Goal: Task Accomplishment & Management: Manage account settings

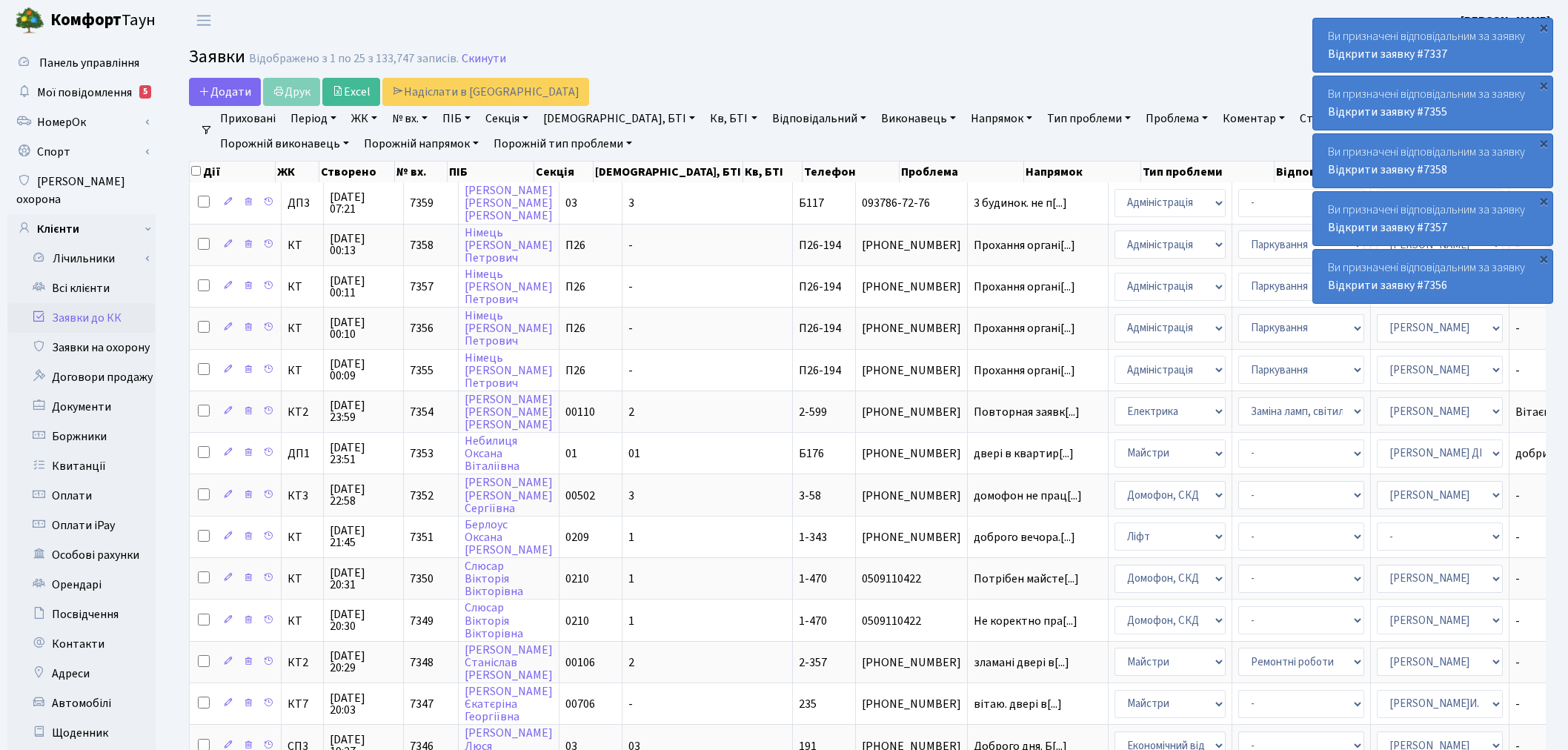
select select "25"
click at [102, 303] on link "Заявки до КК" at bounding box center [81, 318] width 148 height 30
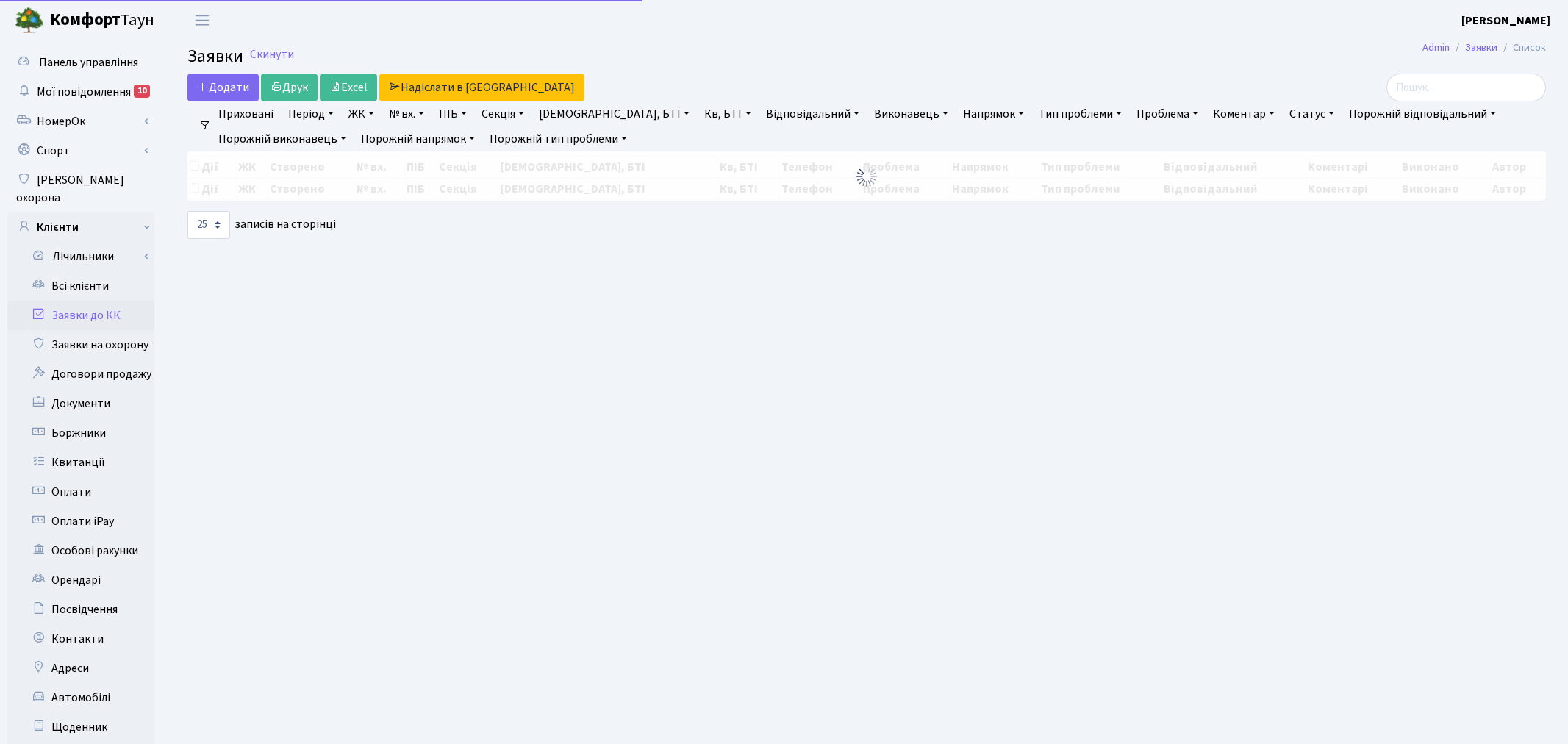
select select "25"
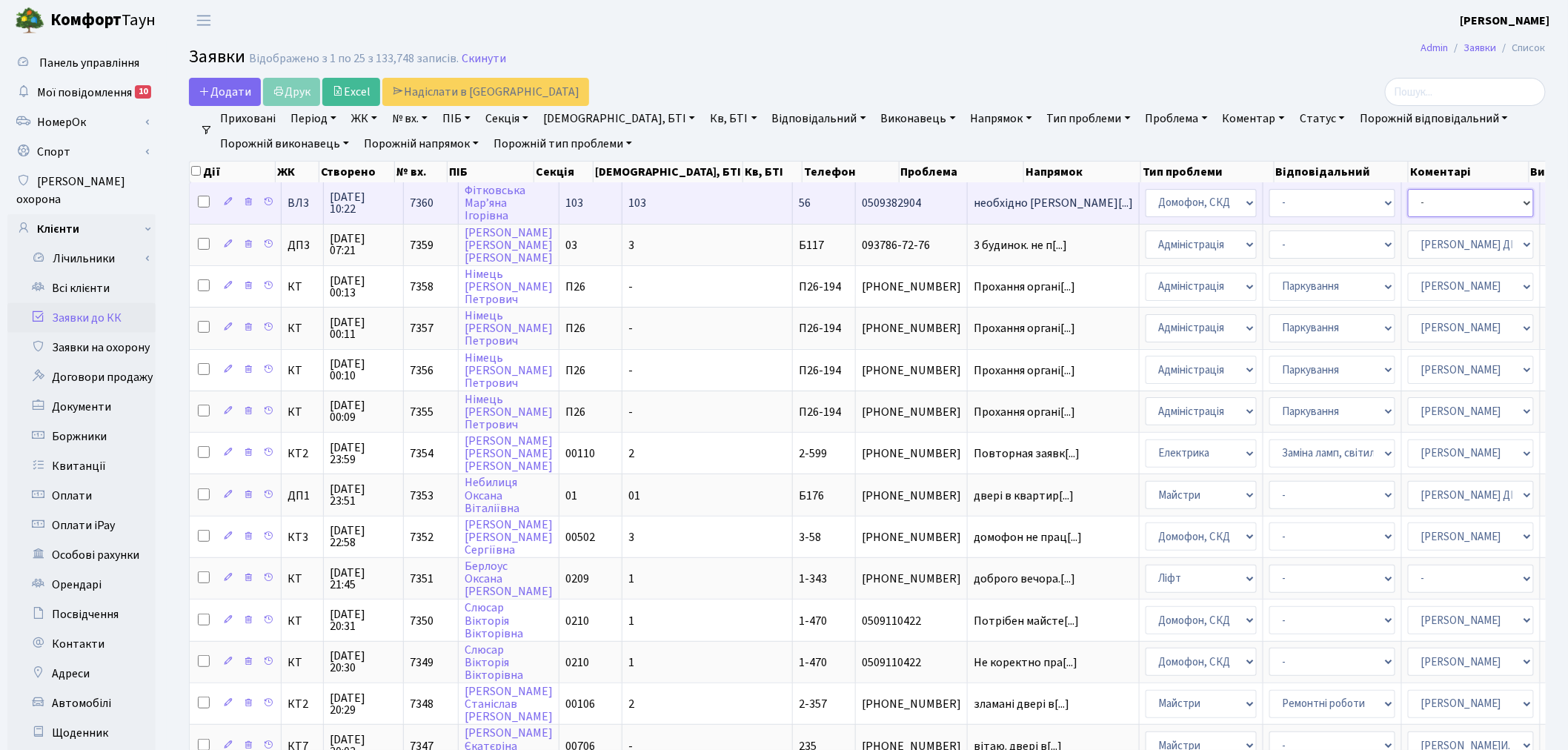
click at [1408, 193] on select "- Адміністратор ЖК КТ Вижул В. В. Гордієнко Н.В. Дядюшкін Д.Ю. Кипчук Т. А. Кла…" at bounding box center [1470, 203] width 126 height 28
select select "22"
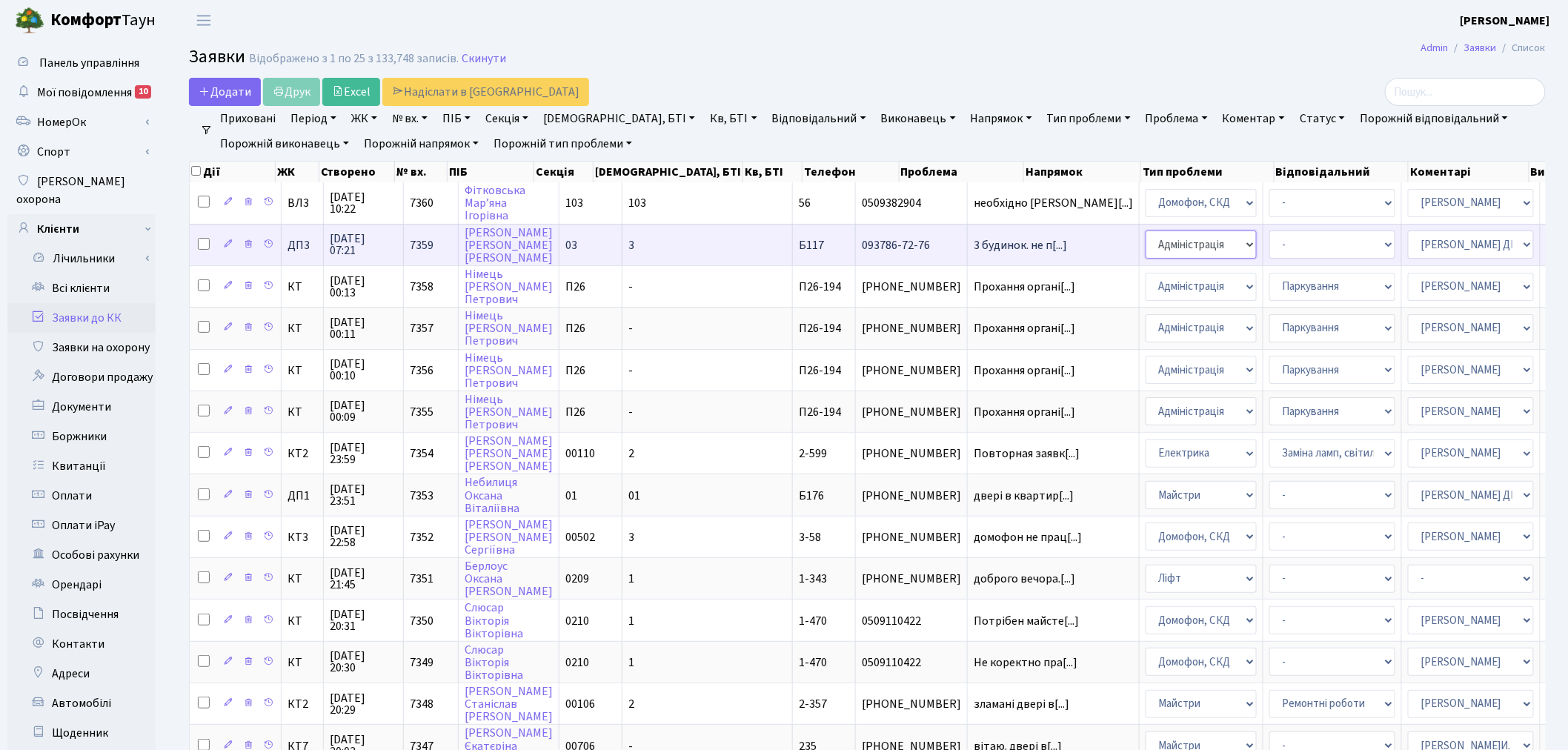
click at [1146, 241] on select "- Адміністрація Домофон, СКД Ліфт Майстри Сантехніка Економічний відділ Електри…" at bounding box center [1202, 244] width 112 height 28
select select "16"
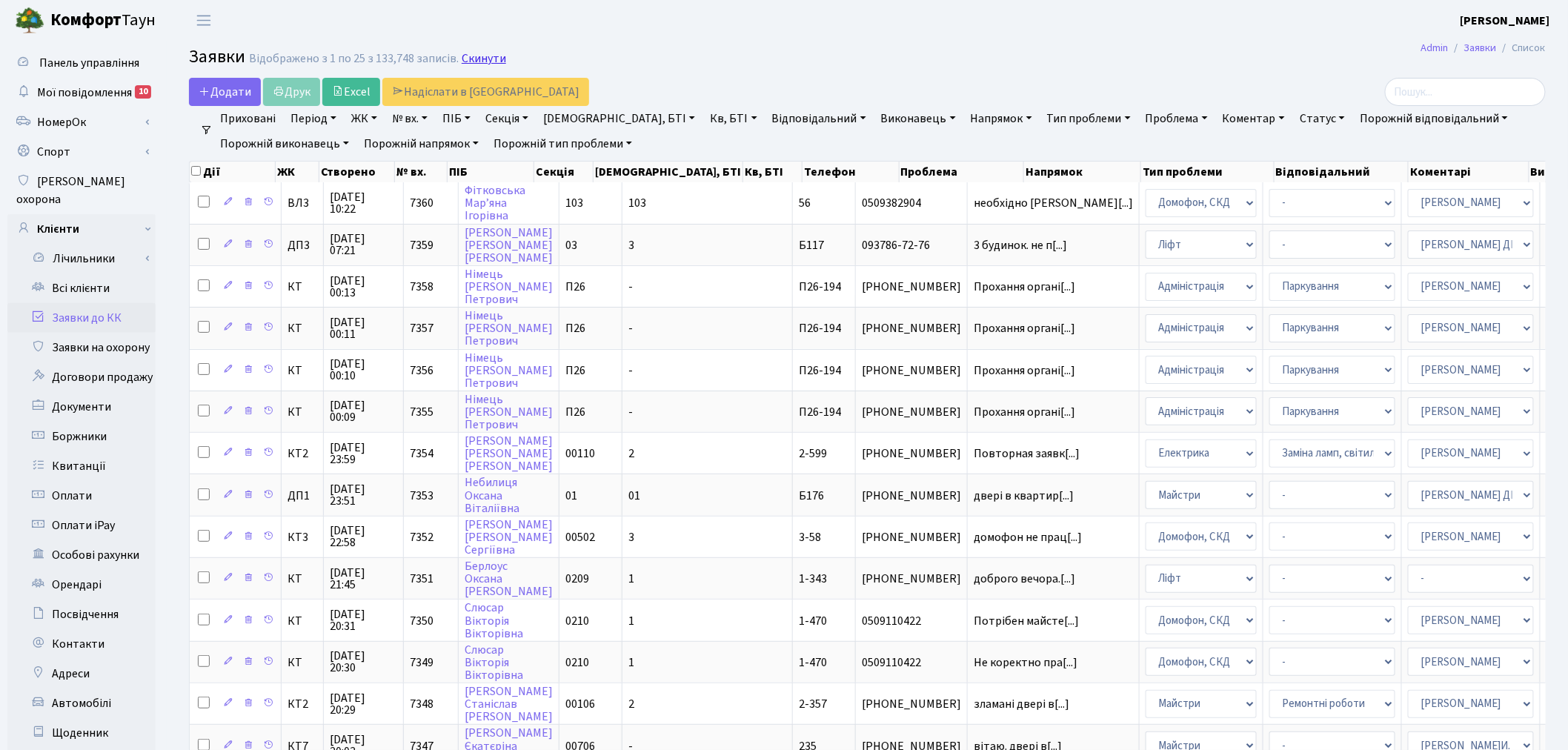
click at [493, 62] on link "Скинути" at bounding box center [484, 59] width 45 height 14
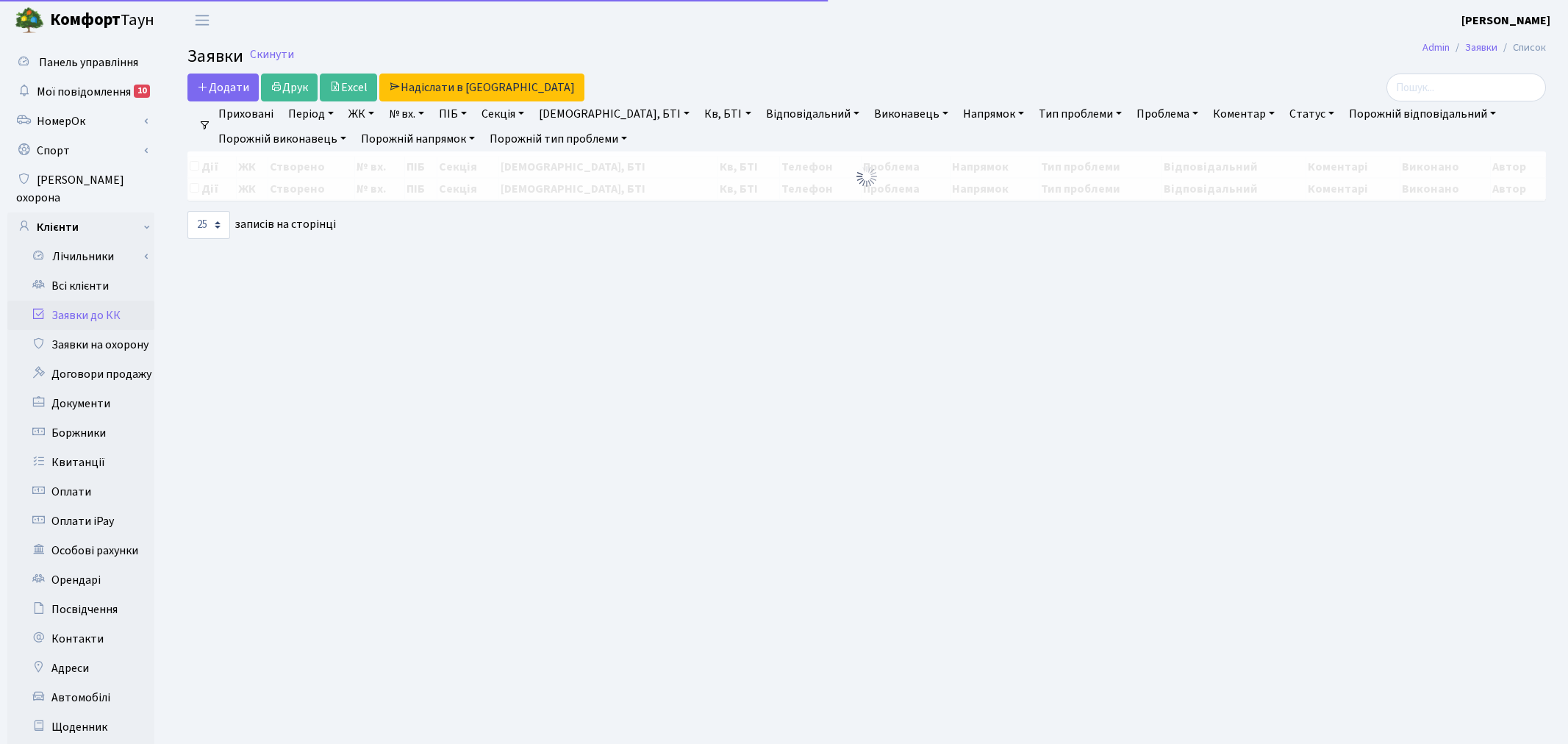
select select "25"
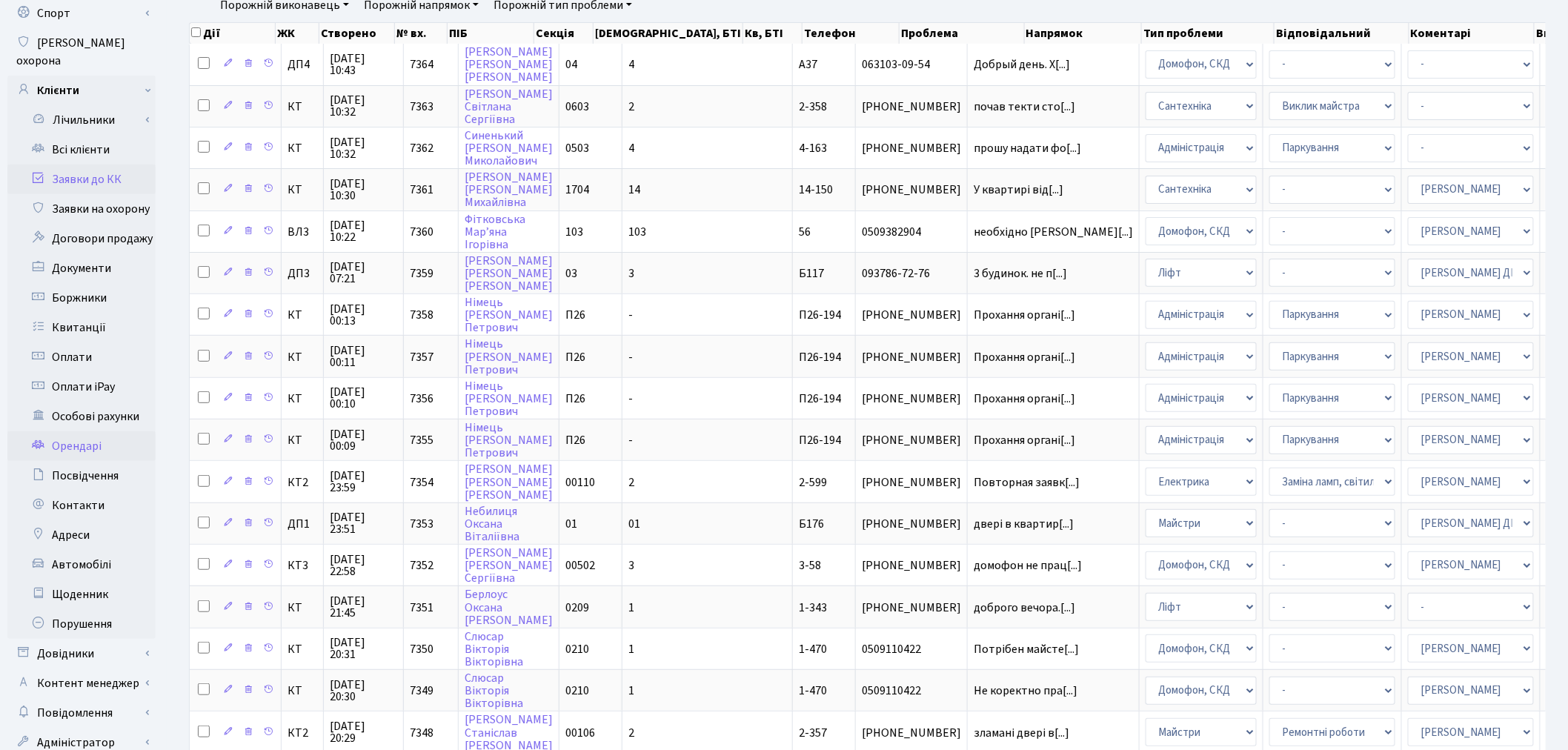
scroll to position [411, 0]
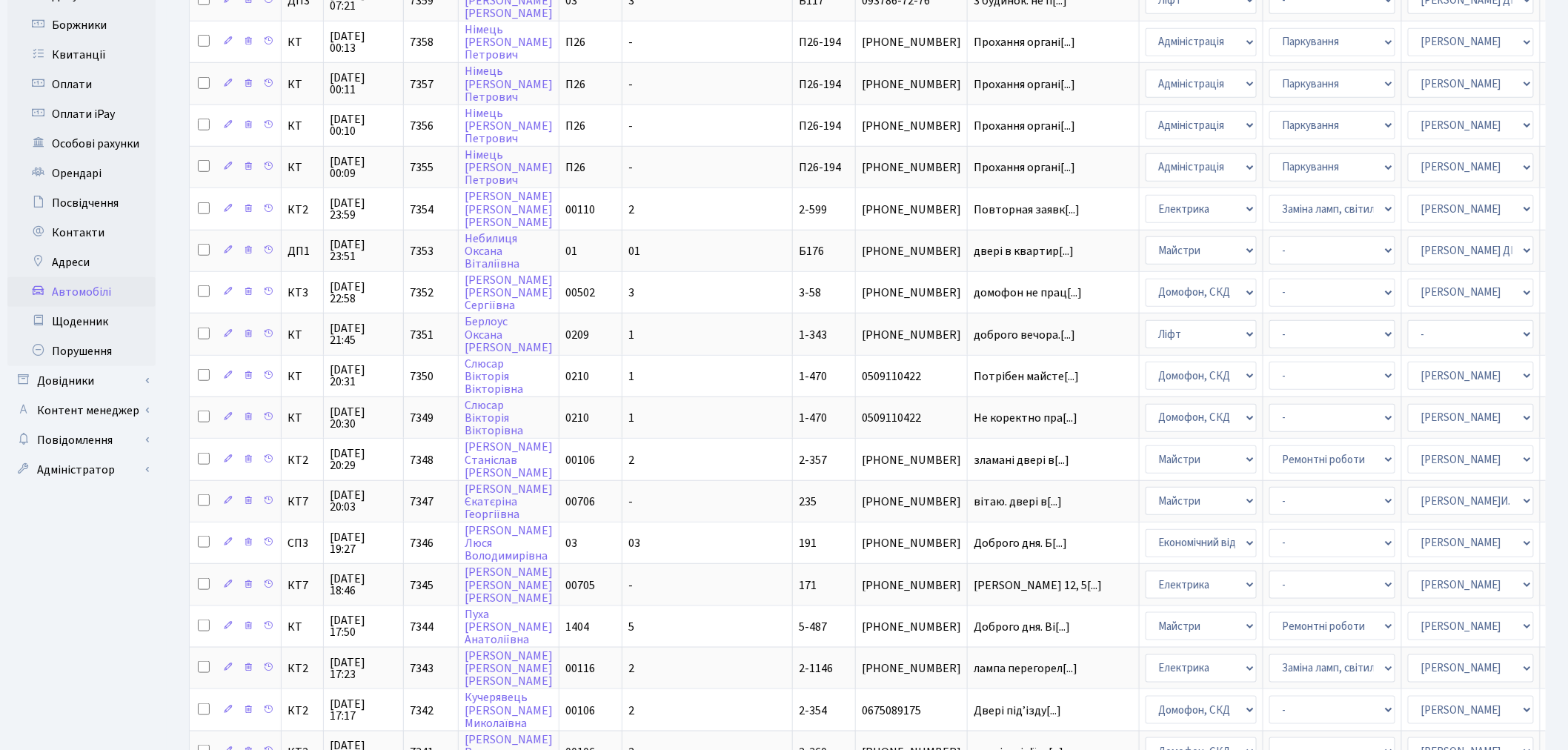
click at [114, 277] on link "Автомобілі" at bounding box center [81, 292] width 148 height 30
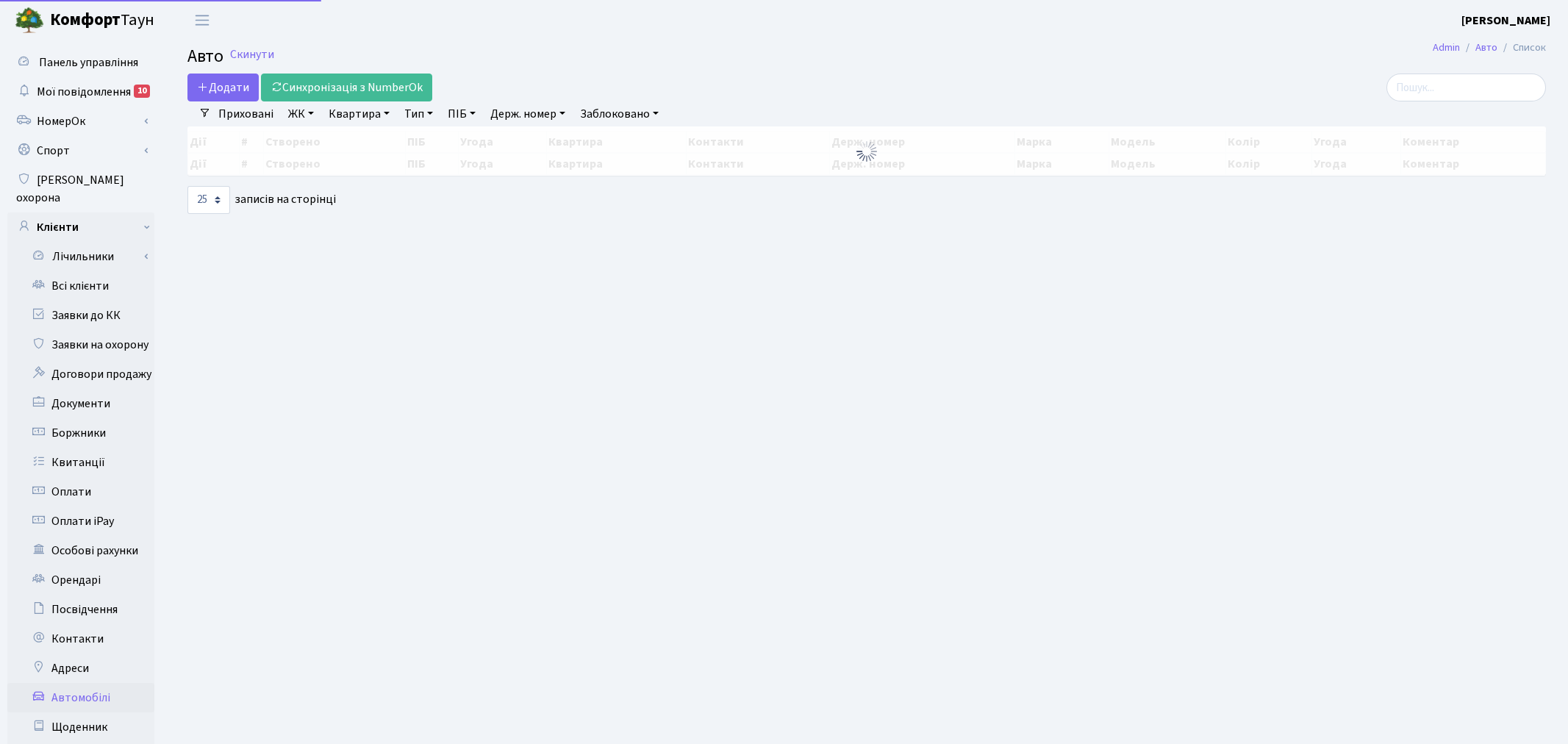
select select "25"
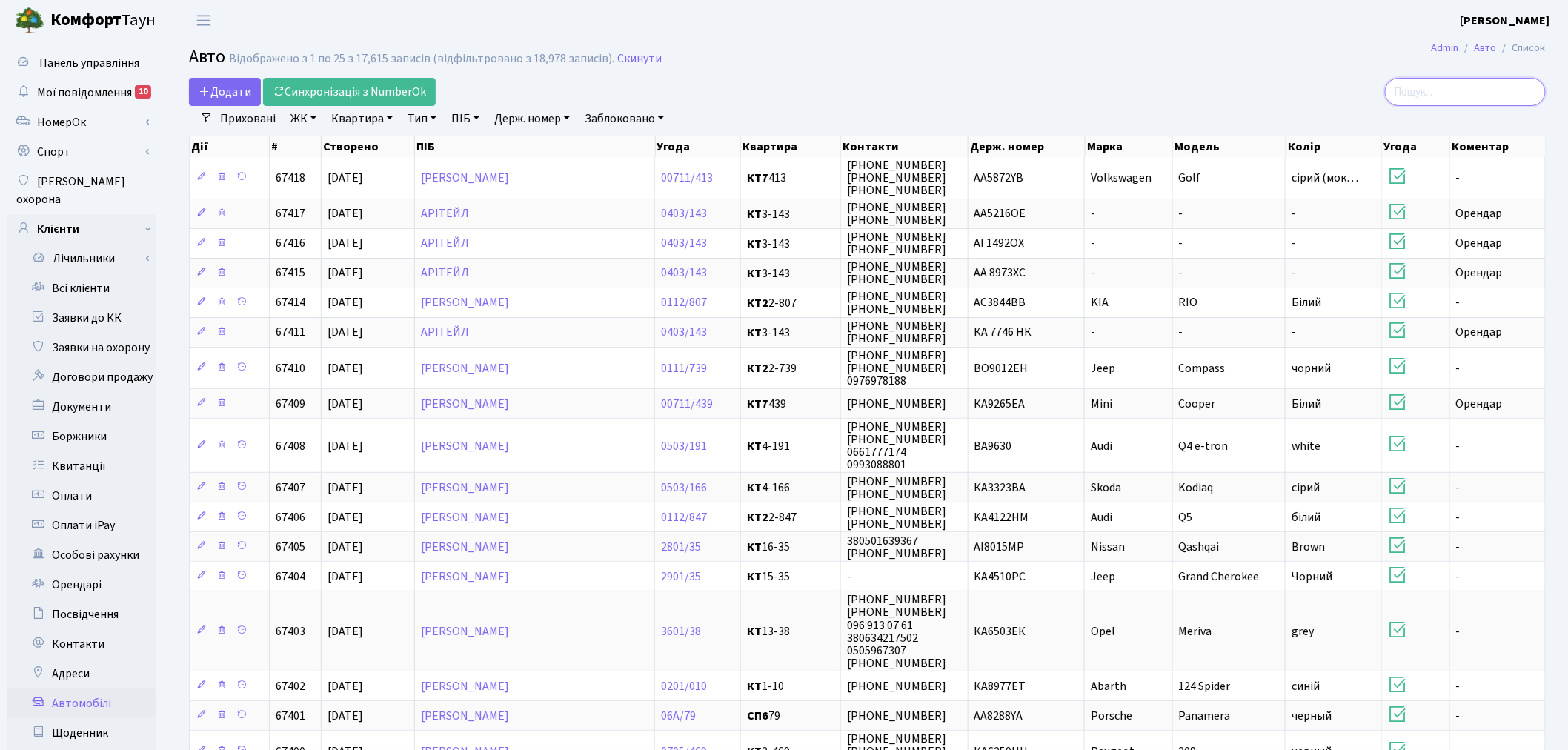
click at [1424, 80] on input "search" at bounding box center [1465, 92] width 161 height 28
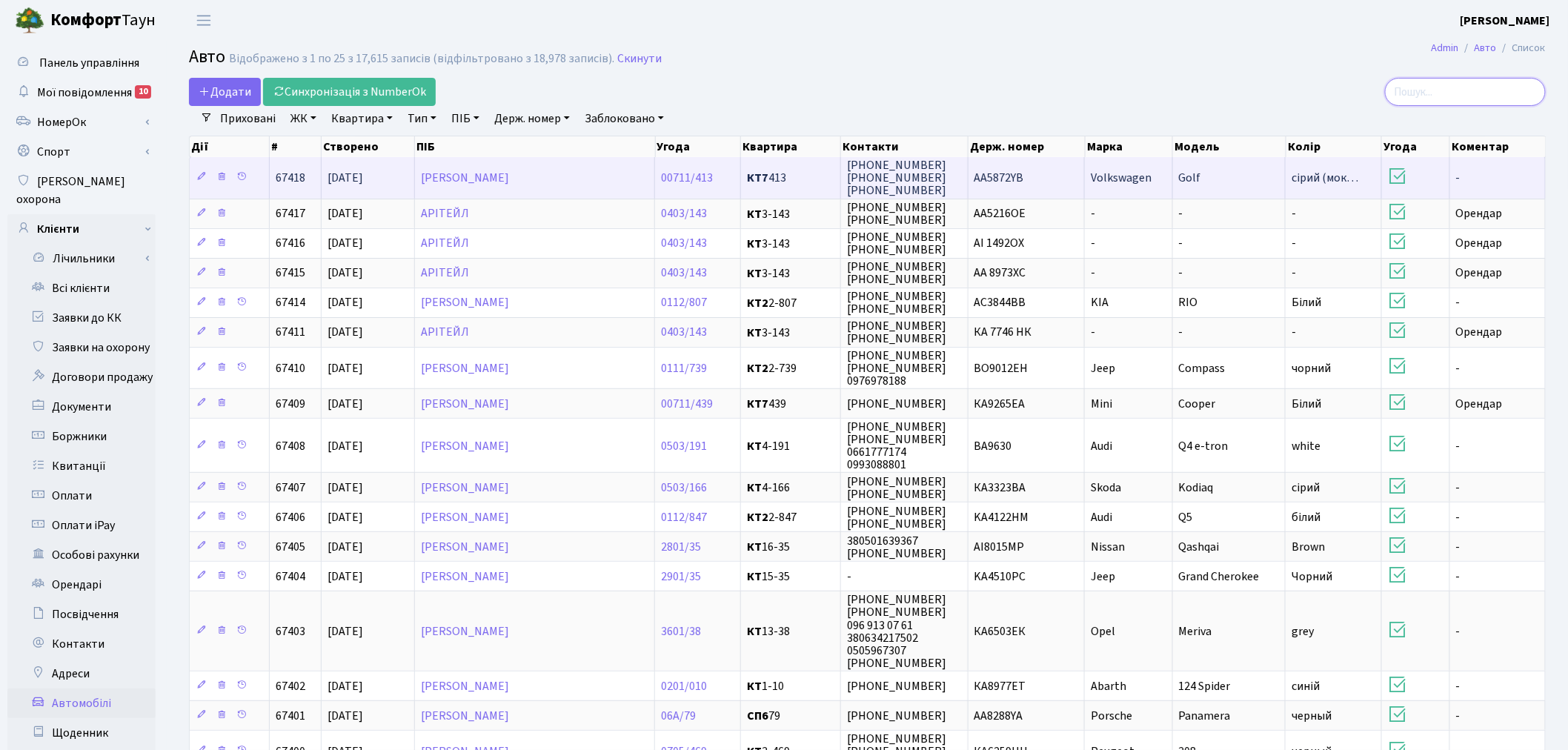
paste input "АА4778ТВ"
type input "АА4778ТВ"
